Goal: Find specific page/section: Find specific page/section

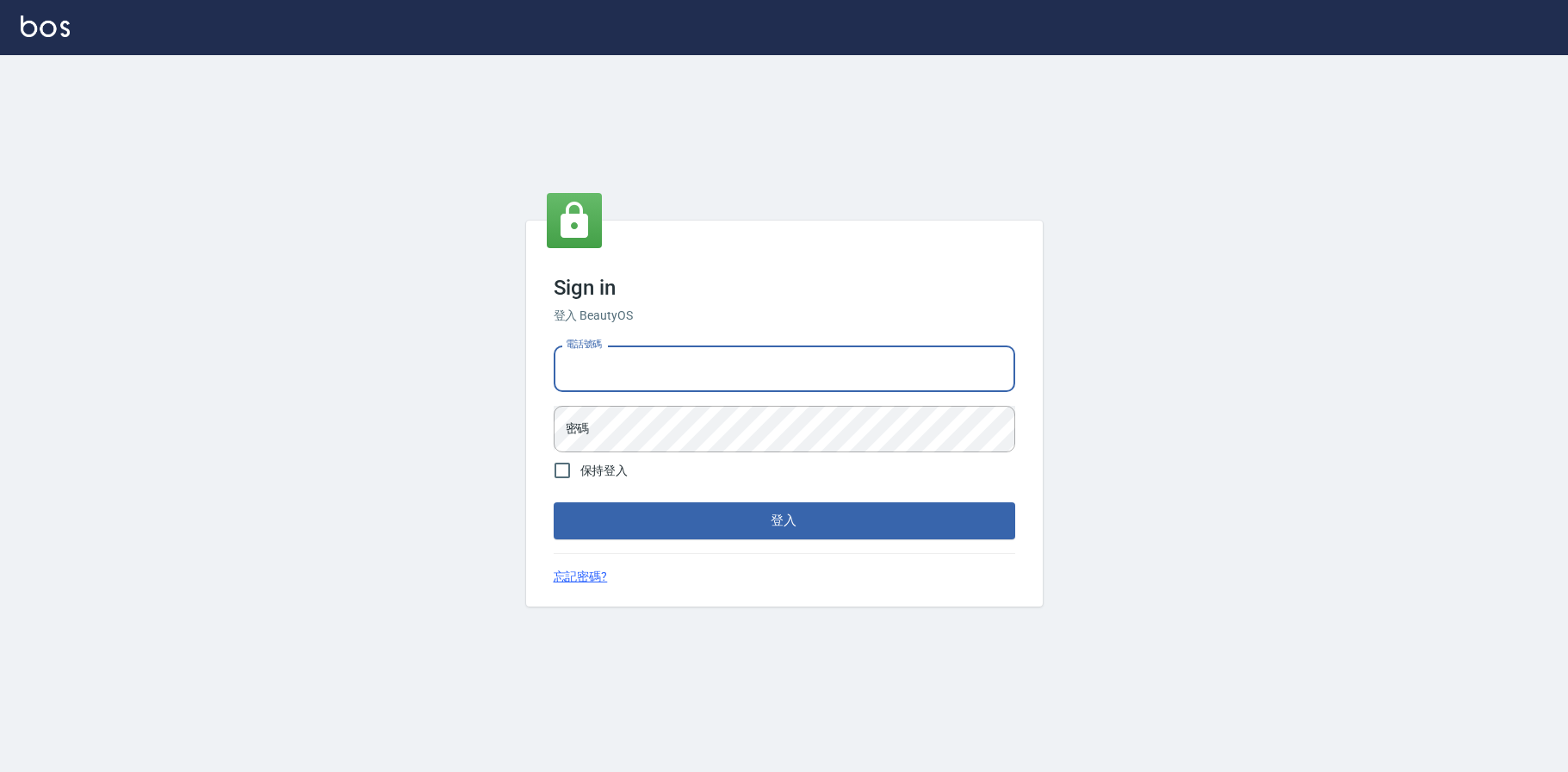
type input "0936888819"
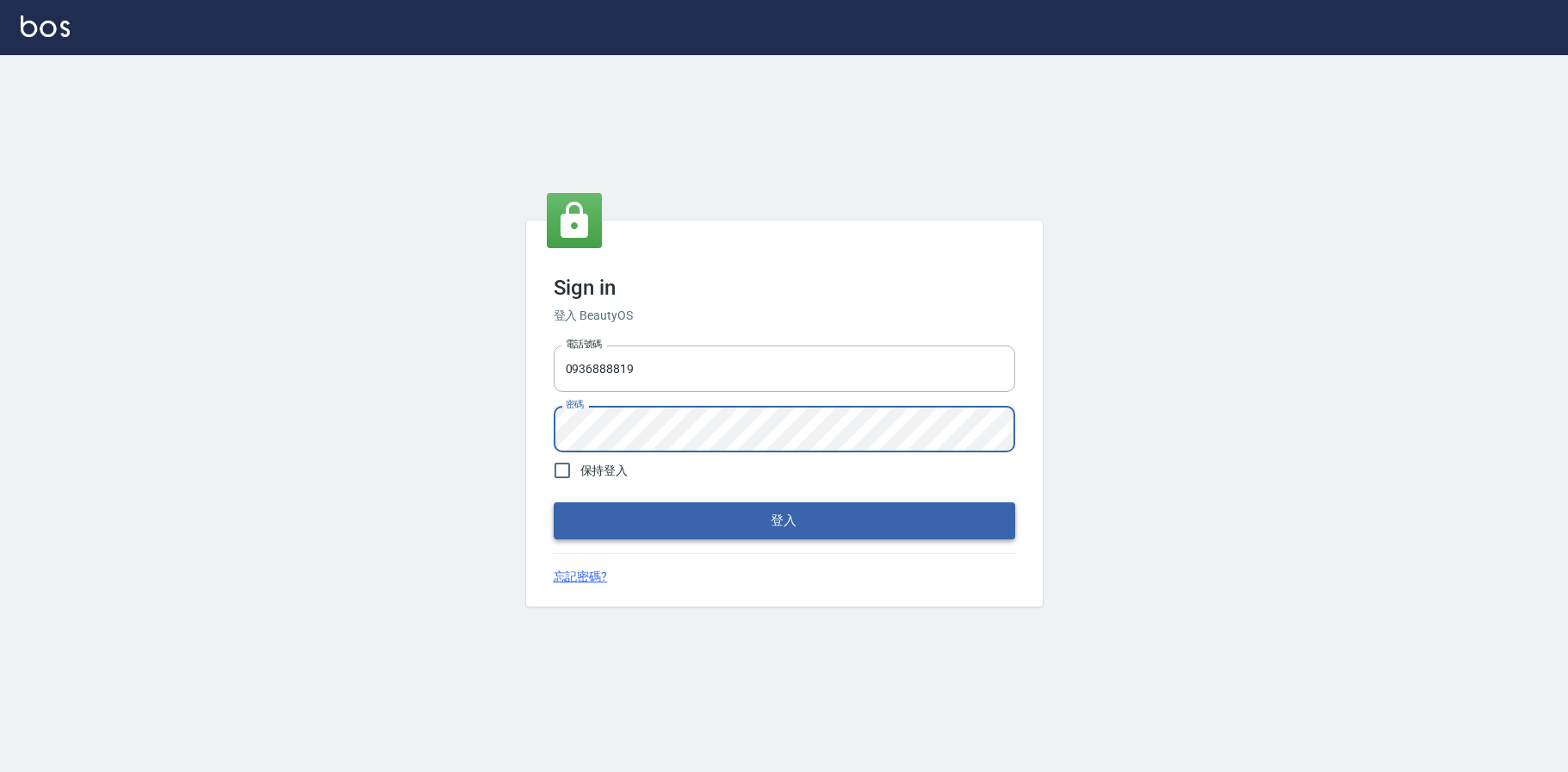
click at [659, 506] on button "登入" at bounding box center [784, 520] width 462 height 36
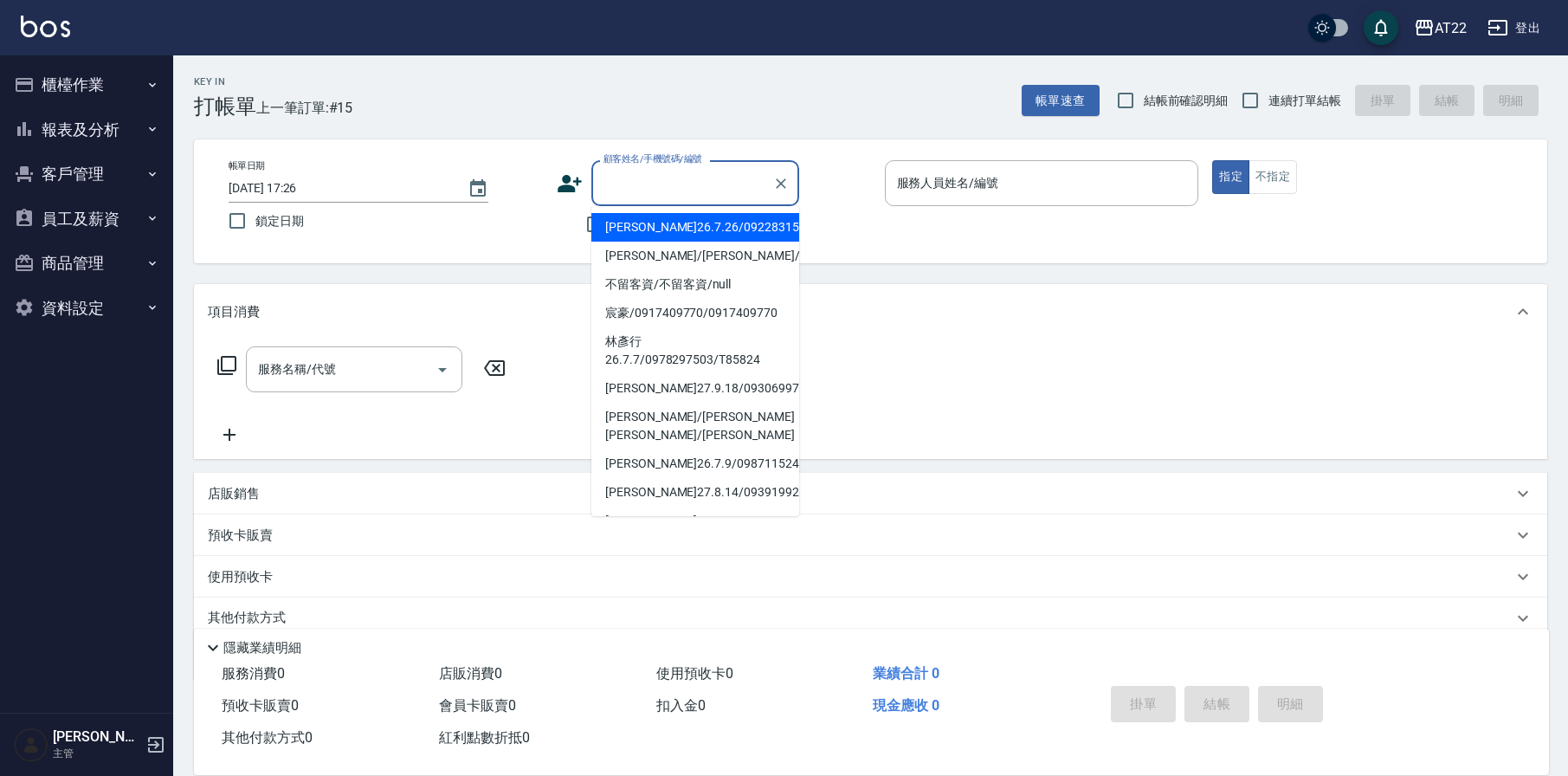
click at [659, 178] on input "顧客姓名/手機號碼/編號" at bounding box center [682, 183] width 166 height 31
paste input "0977587172"
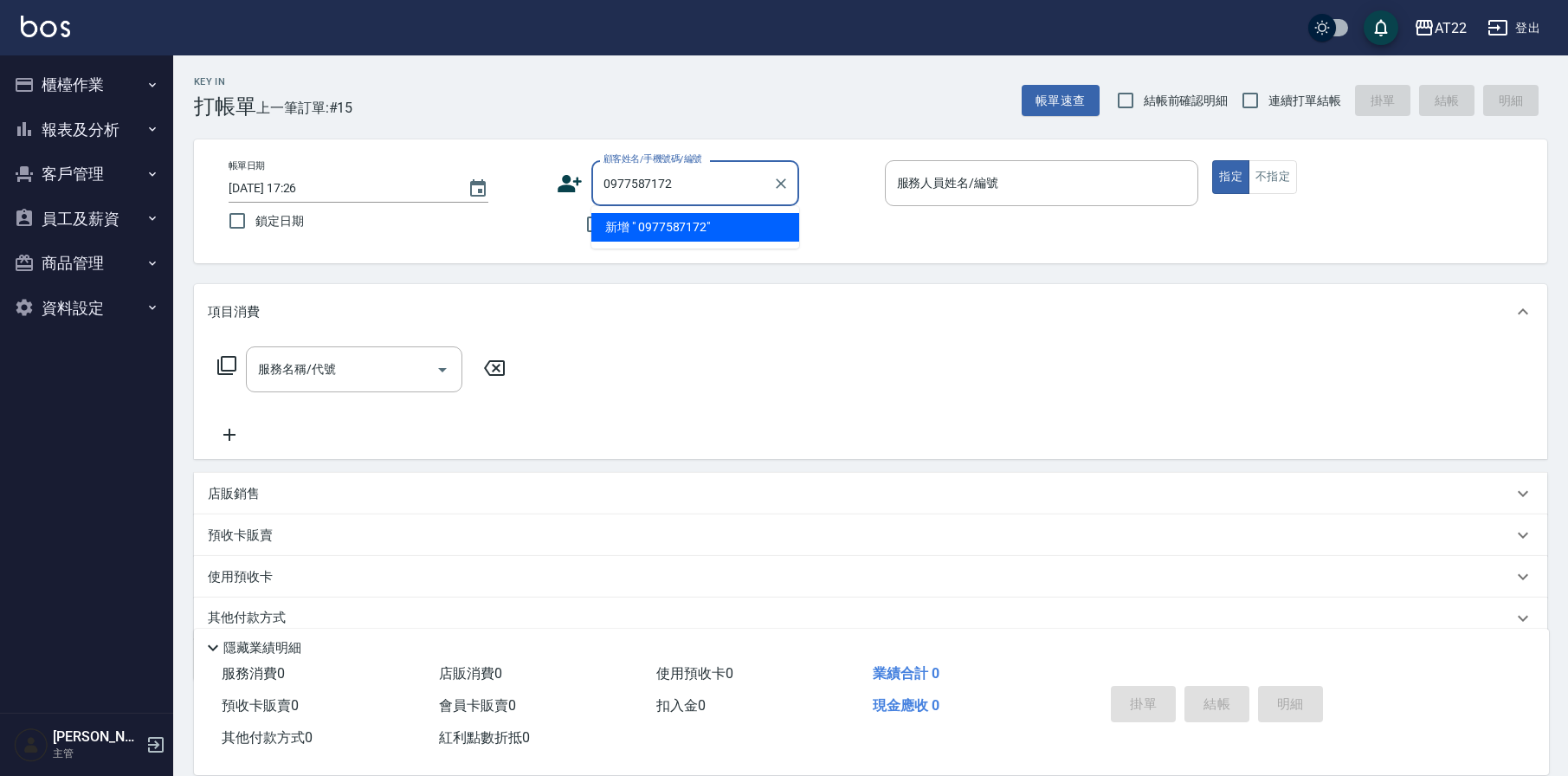
type input "0977587172"
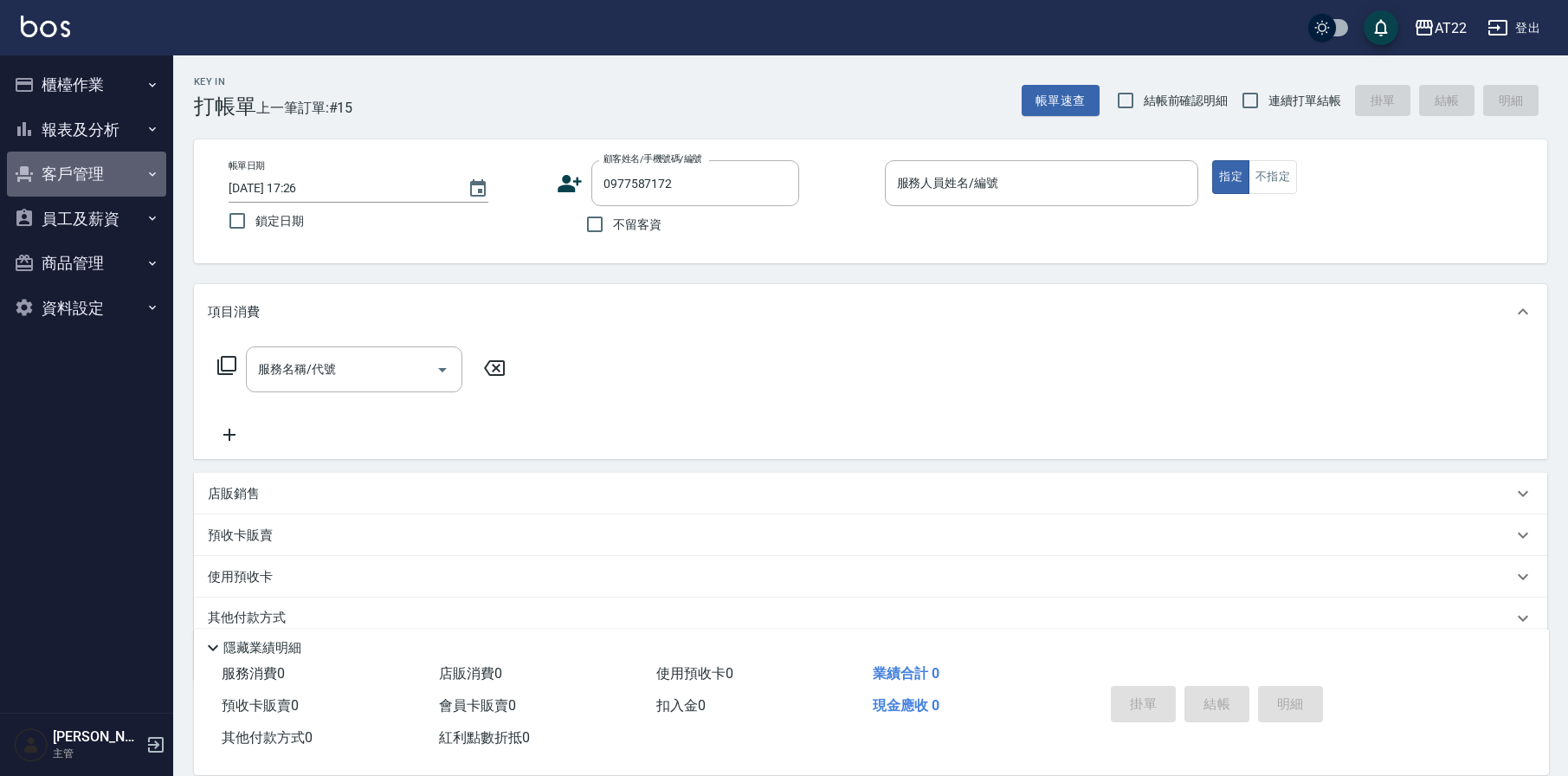
click at [86, 182] on button "客戶管理" at bounding box center [86, 174] width 159 height 45
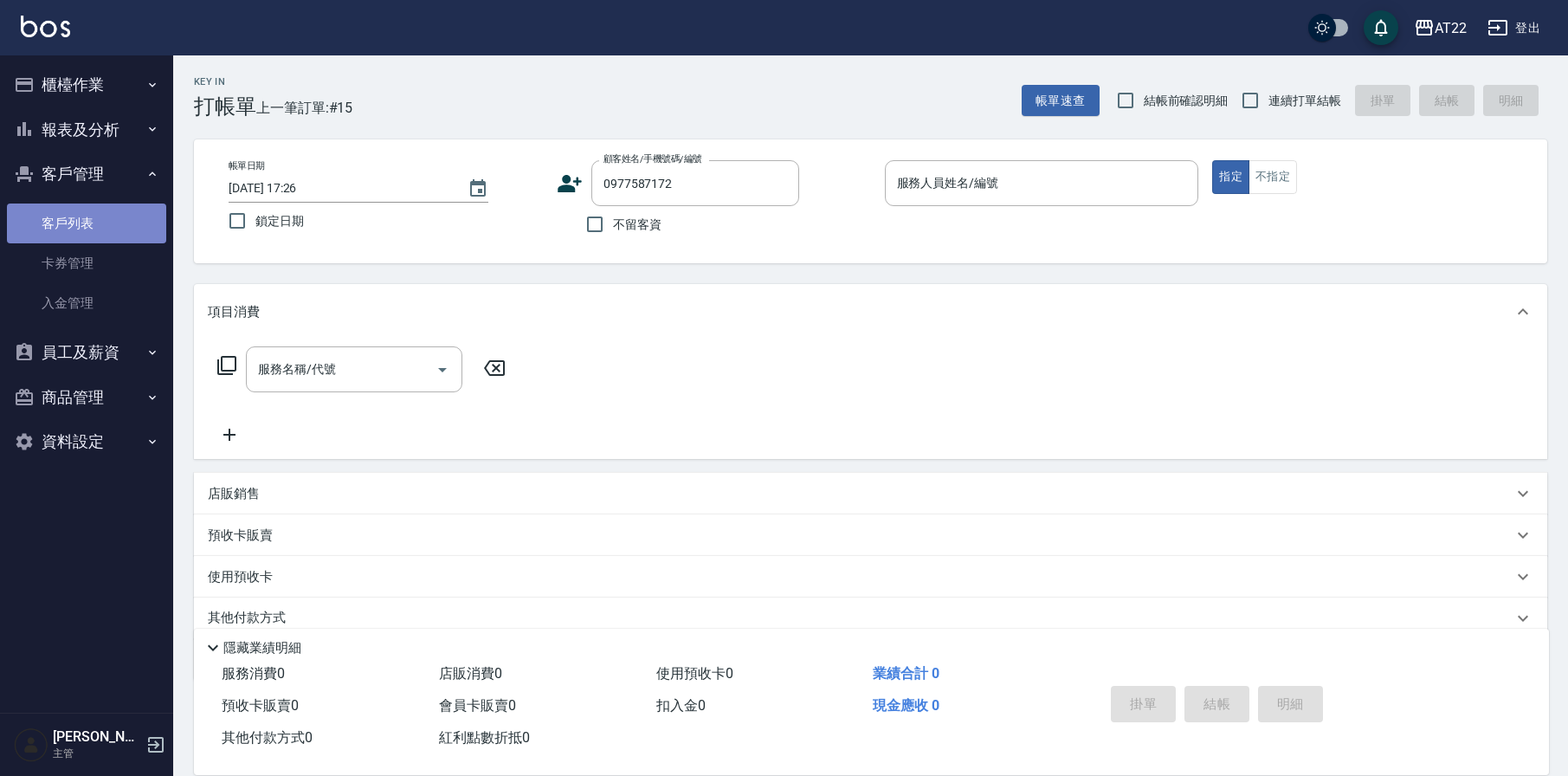
click at [86, 224] on link "客戶列表" at bounding box center [86, 223] width 159 height 40
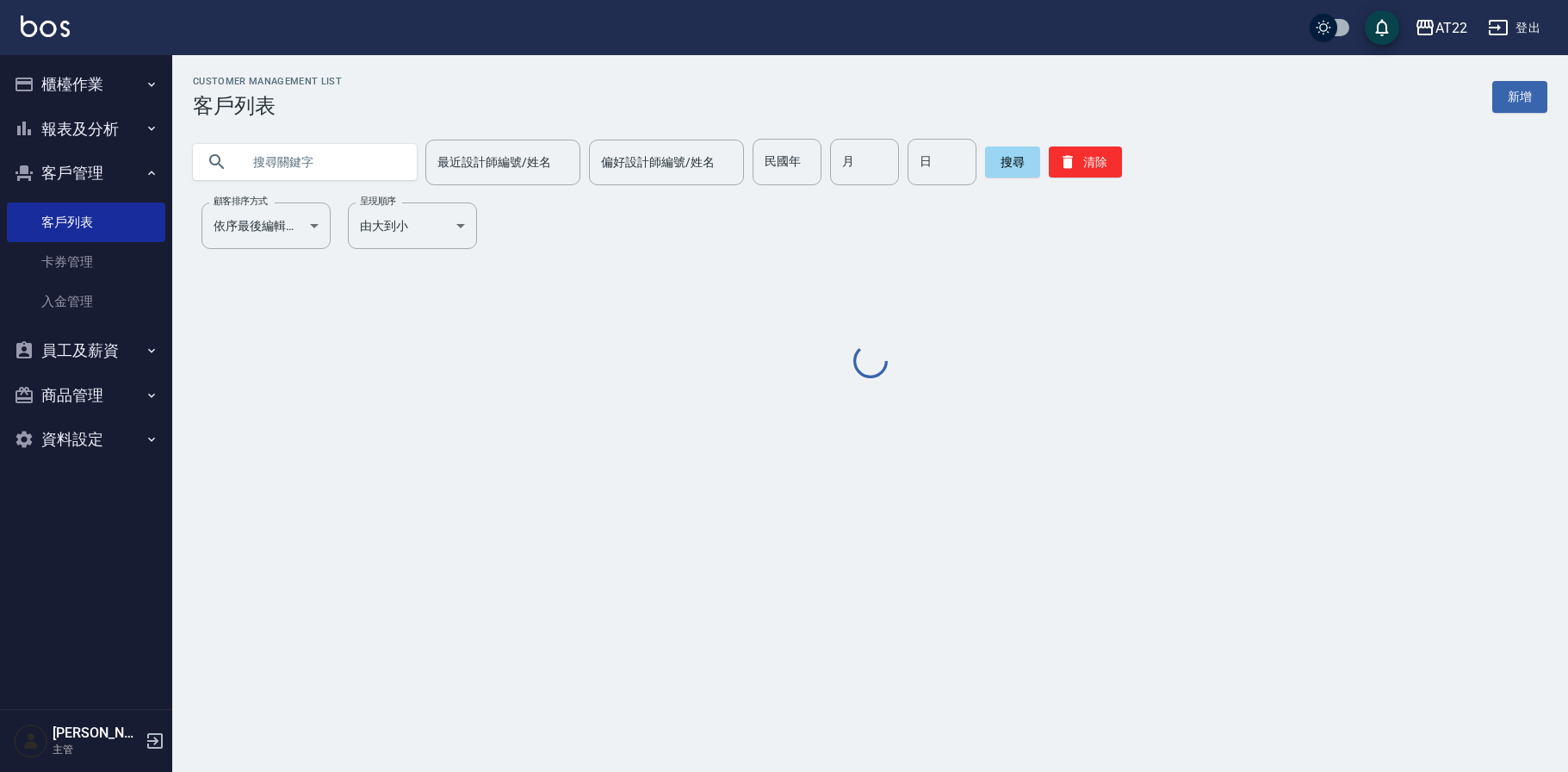
click at [305, 161] on input "text" at bounding box center [323, 161] width 162 height 46
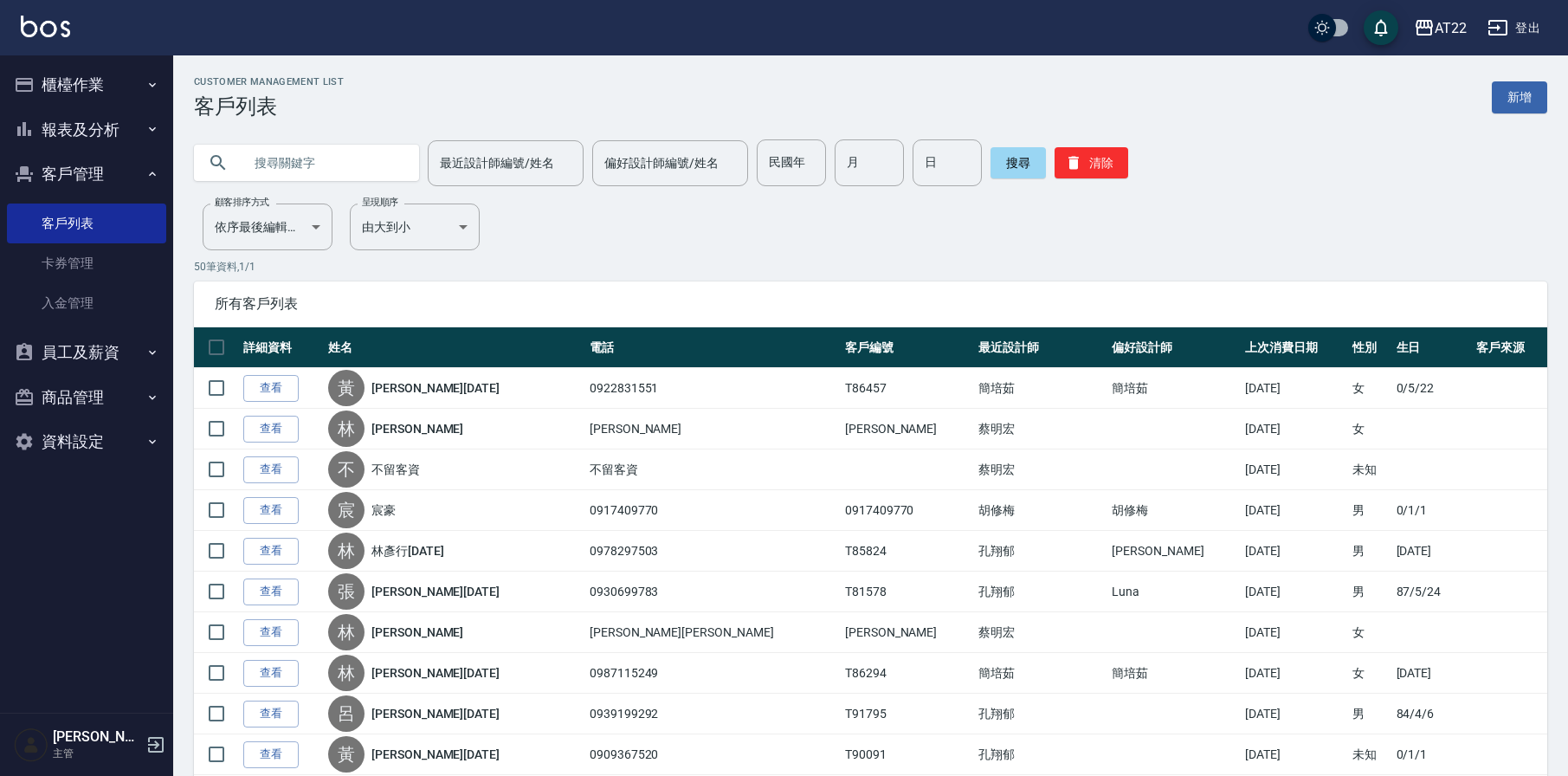
paste input "0977587172"
type input "0977587172"
